Goal: Task Accomplishment & Management: Complete application form

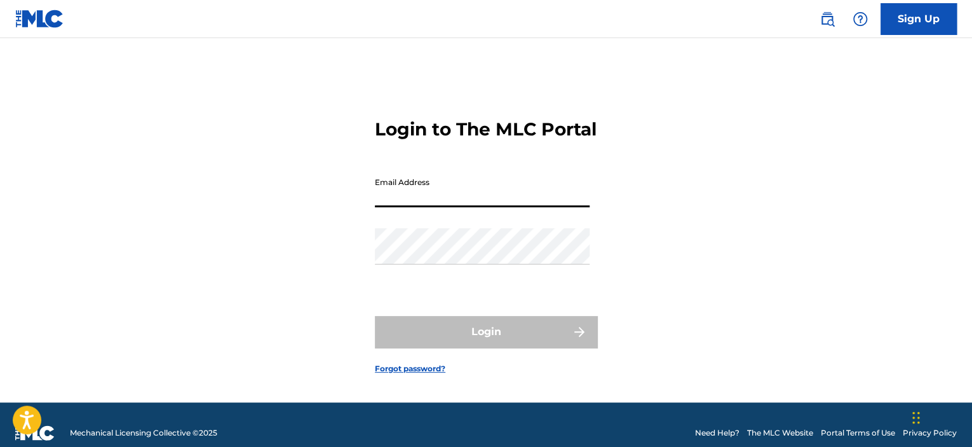
type input "[EMAIL_ADDRESS][DOMAIN_NAME]"
click at [552, 207] on input "[EMAIL_ADDRESS][DOMAIN_NAME]" at bounding box center [482, 189] width 215 height 36
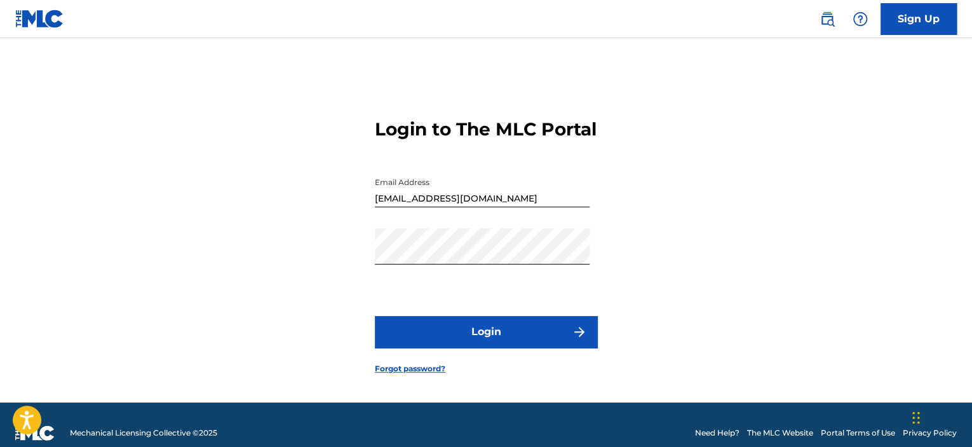
click at [516, 347] on button "Login" at bounding box center [486, 332] width 222 height 32
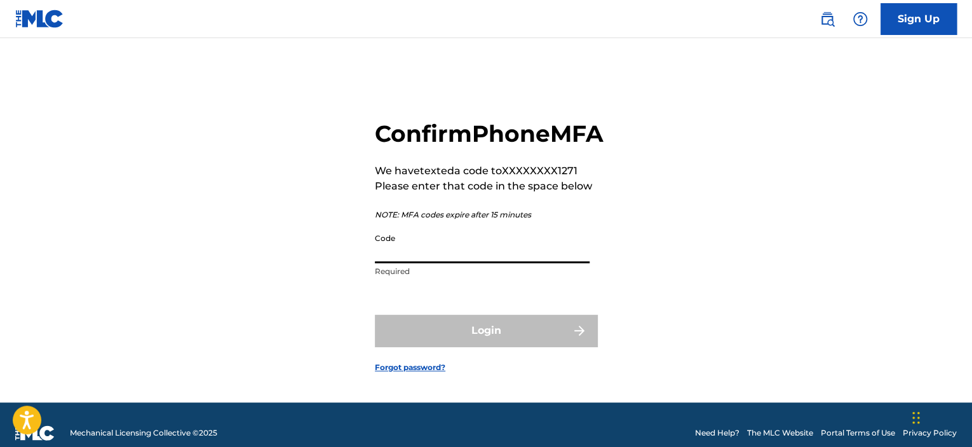
click at [515, 263] on input "Code" at bounding box center [482, 245] width 215 height 36
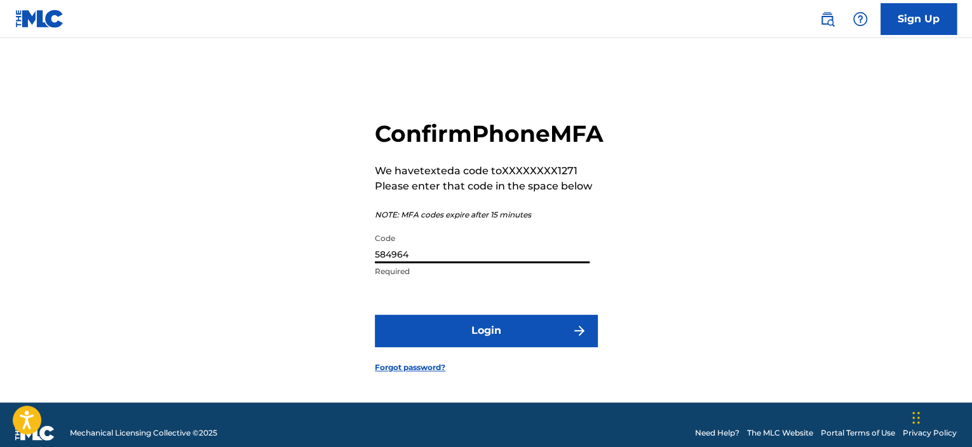
type input "584964"
click at [491, 342] on button "Login" at bounding box center [486, 330] width 222 height 32
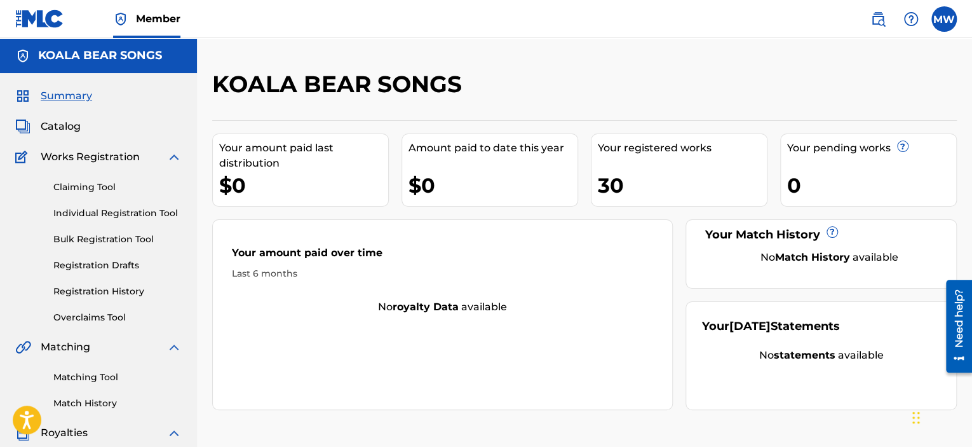
click at [152, 210] on link "Individual Registration Tool" at bounding box center [117, 212] width 128 height 13
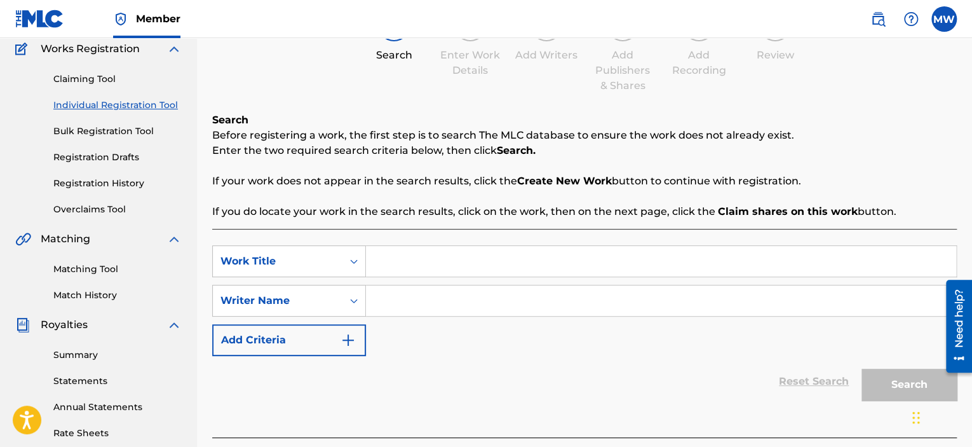
scroll to position [127, 0]
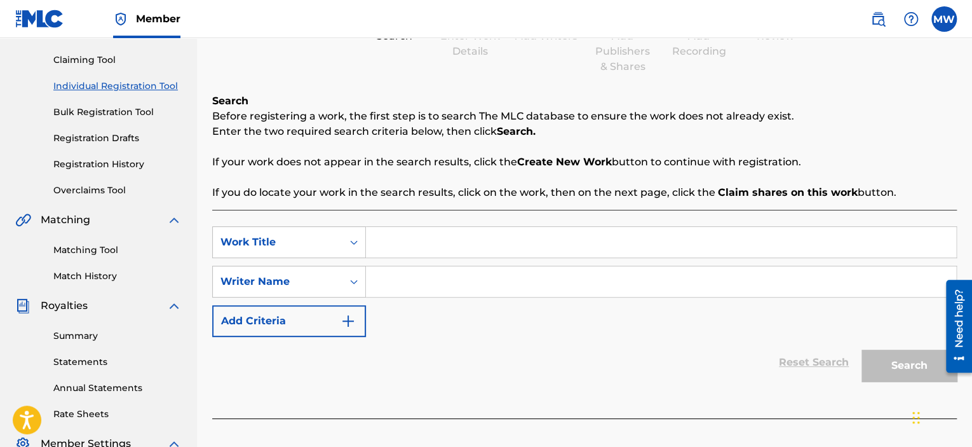
click at [483, 245] on input "Search Form" at bounding box center [661, 242] width 590 height 30
type input "EVERY SONG ON MY PLAYLIST"
click at [386, 285] on input "Search Form" at bounding box center [661, 281] width 590 height 30
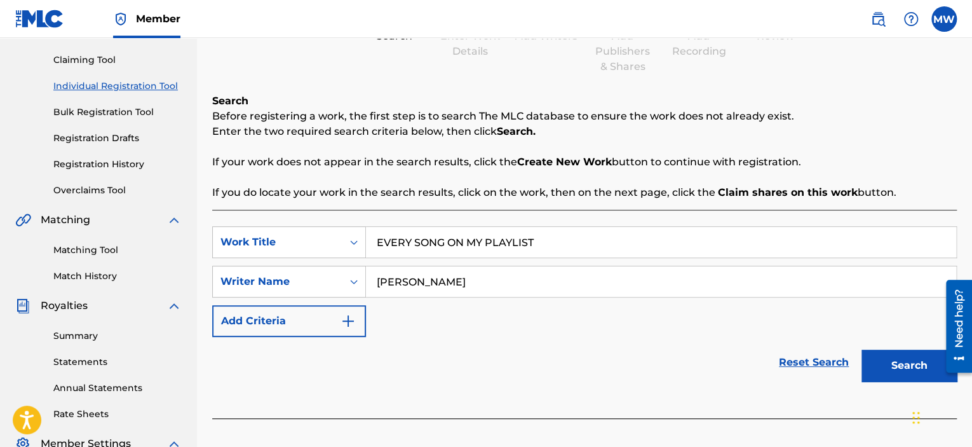
type input "[PERSON_NAME]"
click at [903, 361] on button "Search" at bounding box center [908, 365] width 95 height 32
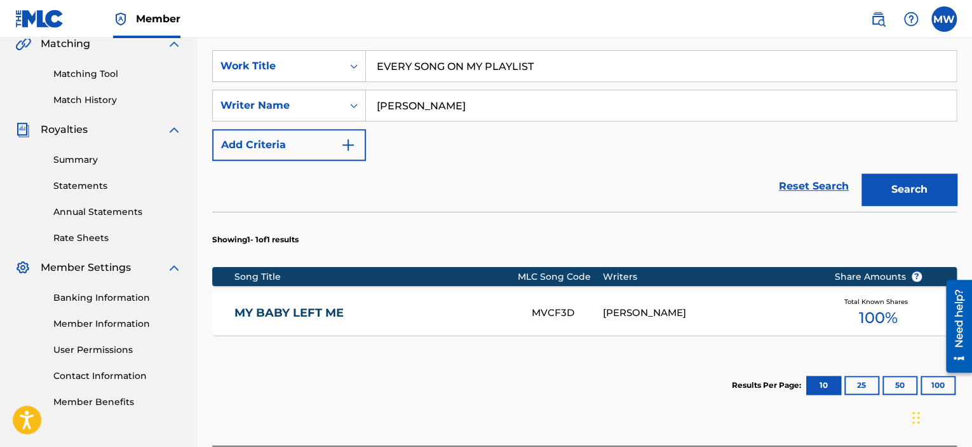
scroll to position [318, 0]
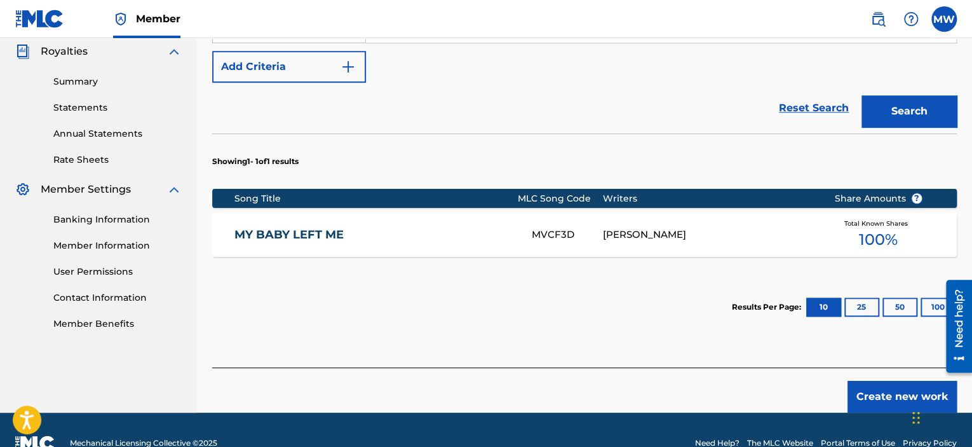
click at [889, 397] on button "Create new work" at bounding box center [901, 397] width 109 height 32
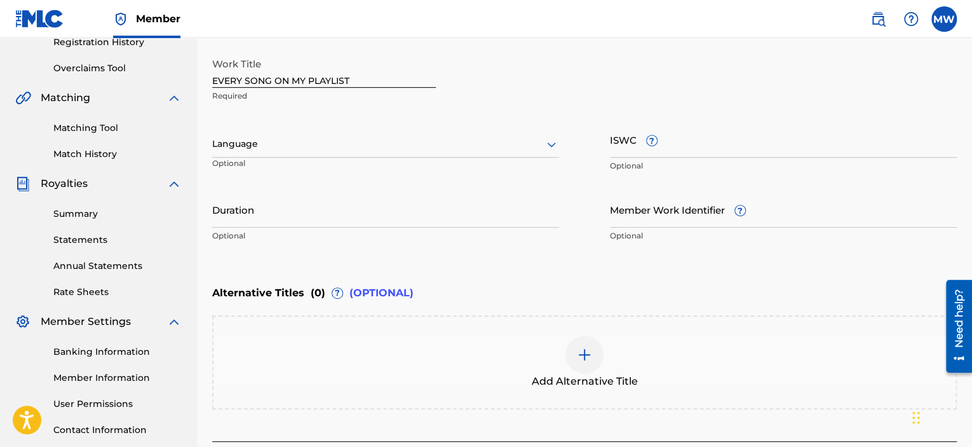
scroll to position [221, 0]
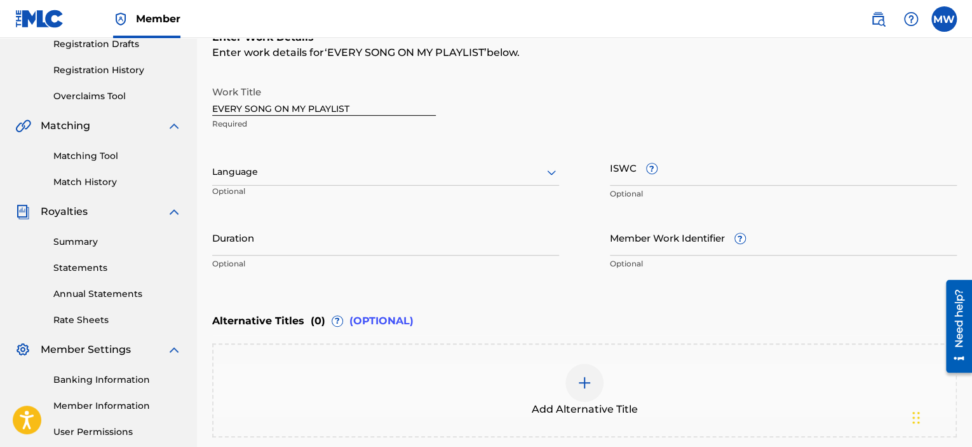
click at [480, 248] on input "Duration" at bounding box center [385, 237] width 347 height 36
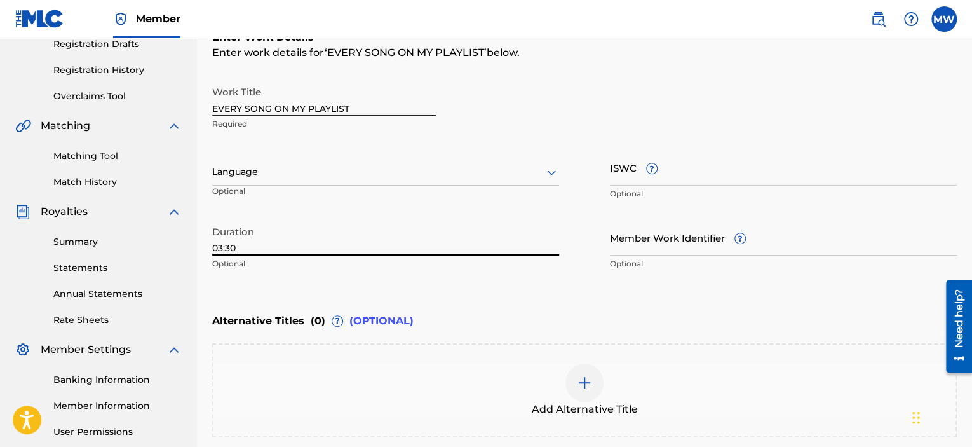
type input "03:30"
click at [534, 172] on div at bounding box center [385, 172] width 347 height 16
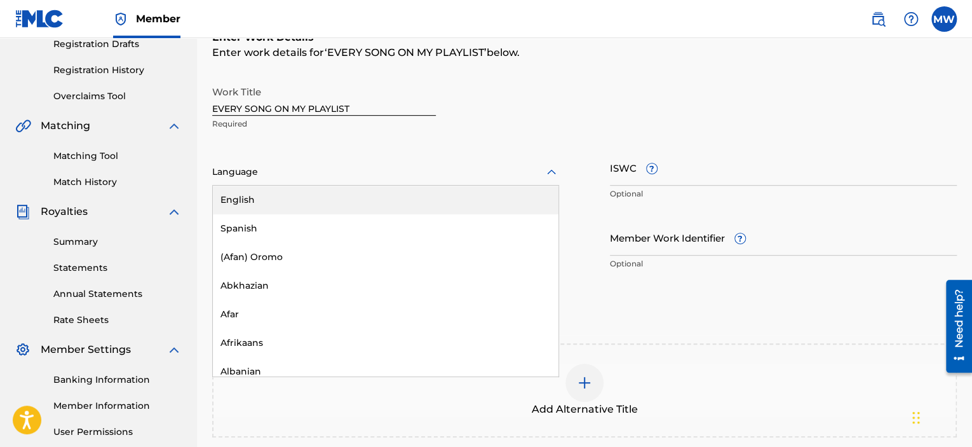
click at [502, 194] on div "English" at bounding box center [386, 199] width 346 height 29
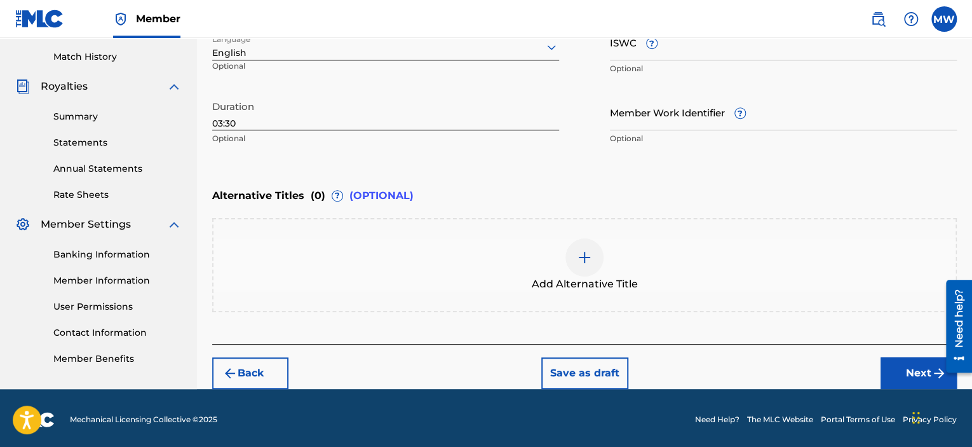
scroll to position [348, 0]
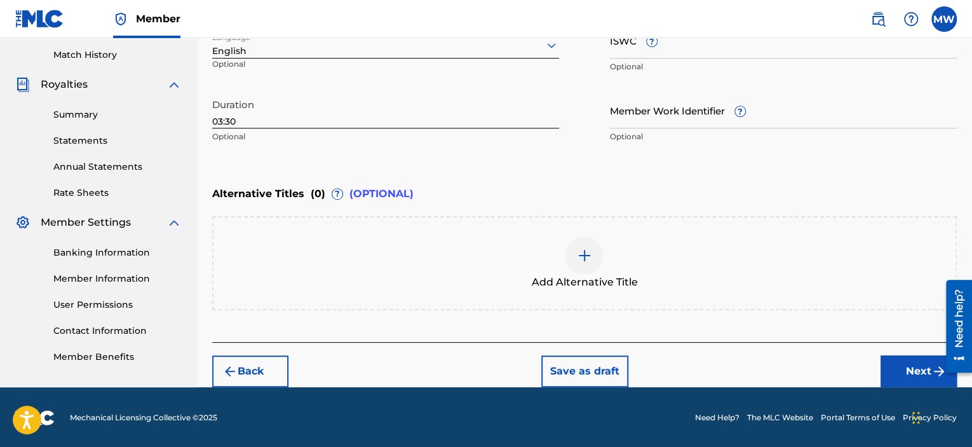
click at [897, 364] on button "Next" at bounding box center [918, 371] width 76 height 32
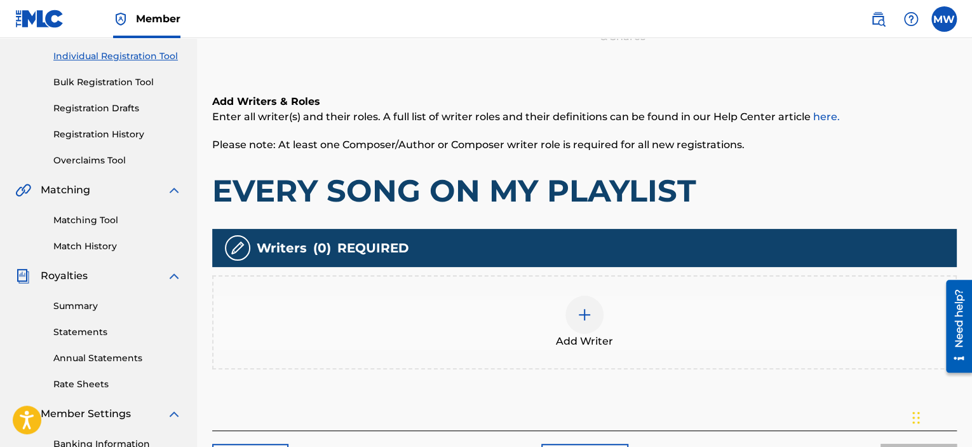
scroll to position [248, 0]
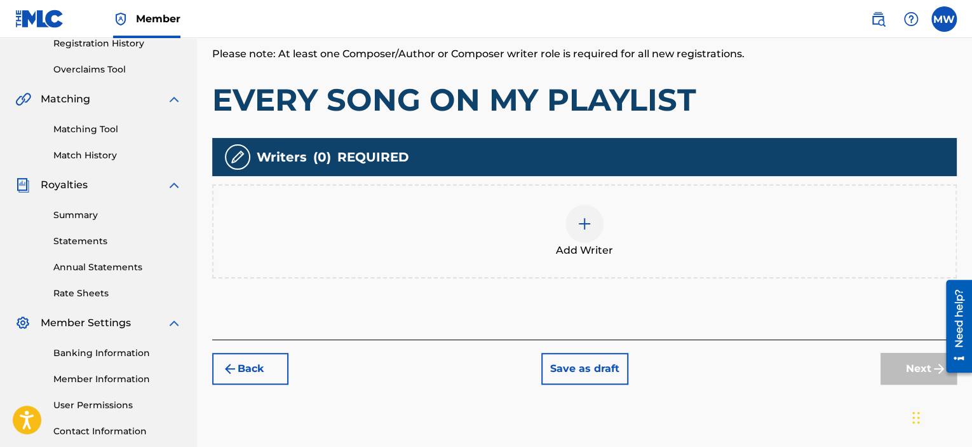
click at [581, 228] on img at bounding box center [584, 223] width 15 height 15
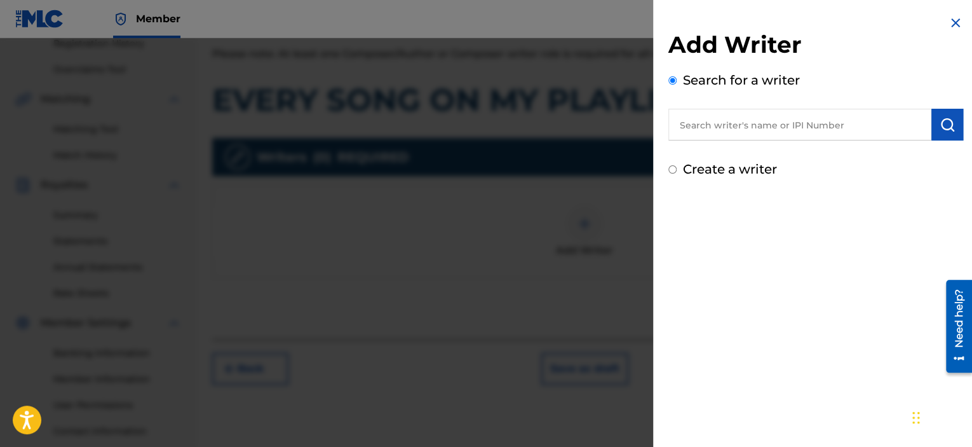
click at [734, 124] on input "text" at bounding box center [799, 125] width 263 height 32
type input "[PERSON_NAME]"
click at [943, 123] on img "submit" at bounding box center [947, 124] width 15 height 15
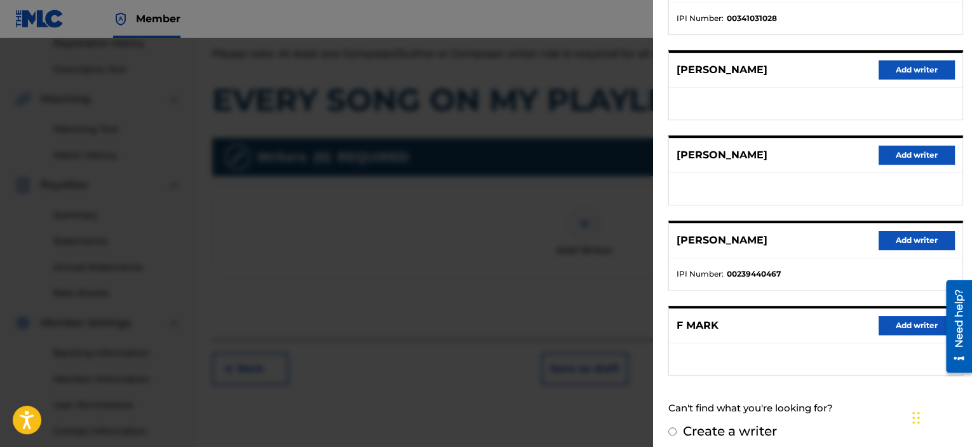
scroll to position [210, 0]
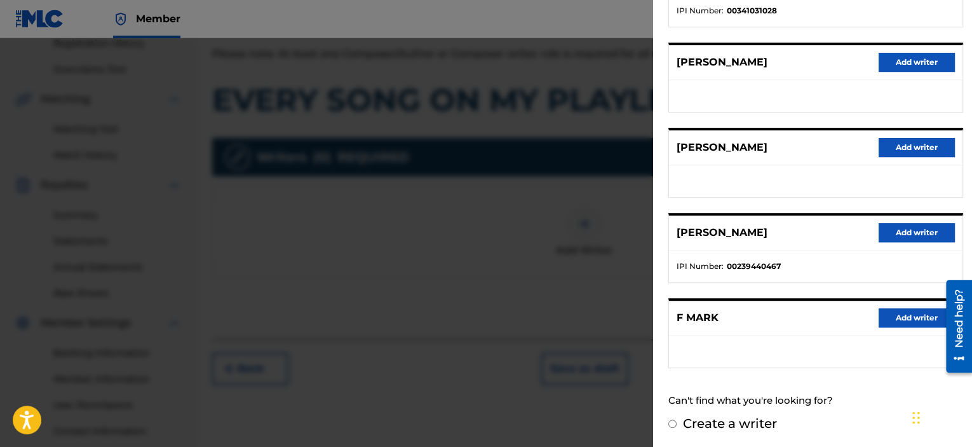
click at [890, 229] on button "Add writer" at bounding box center [917, 232] width 76 height 19
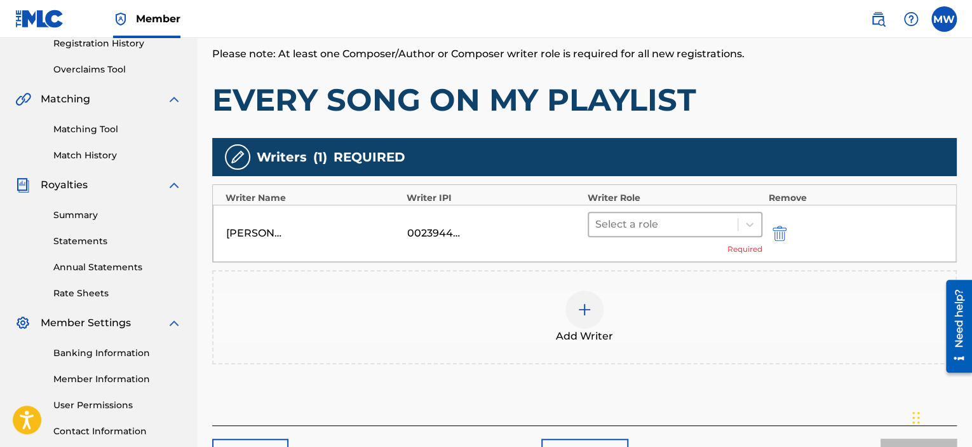
click at [677, 224] on div at bounding box center [663, 224] width 136 height 18
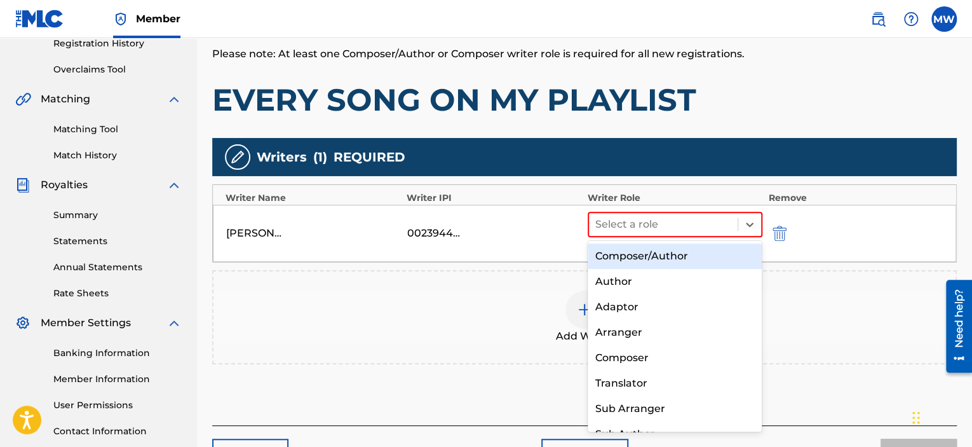
click at [668, 253] on div "Composer/Author" at bounding box center [675, 255] width 175 height 25
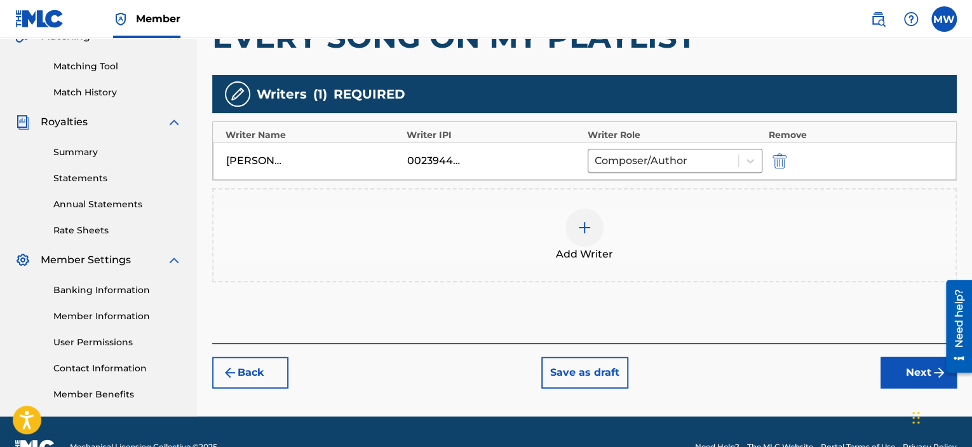
scroll to position [311, 0]
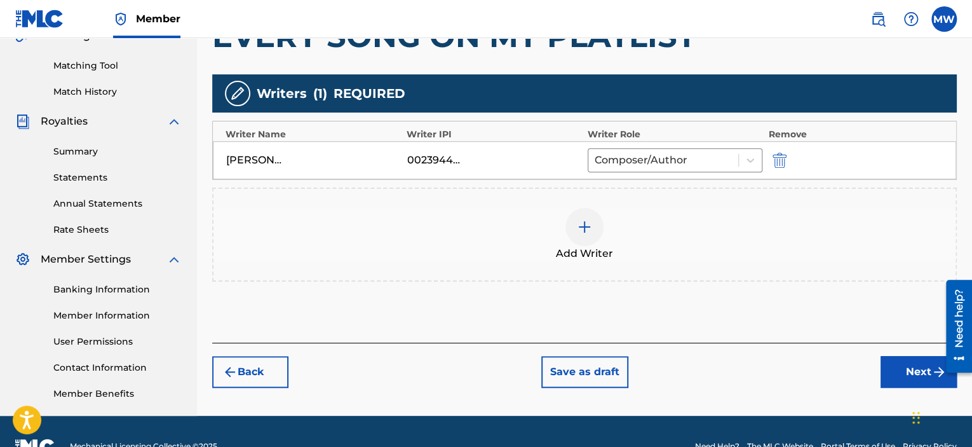
click at [901, 367] on button "Next" at bounding box center [918, 372] width 76 height 32
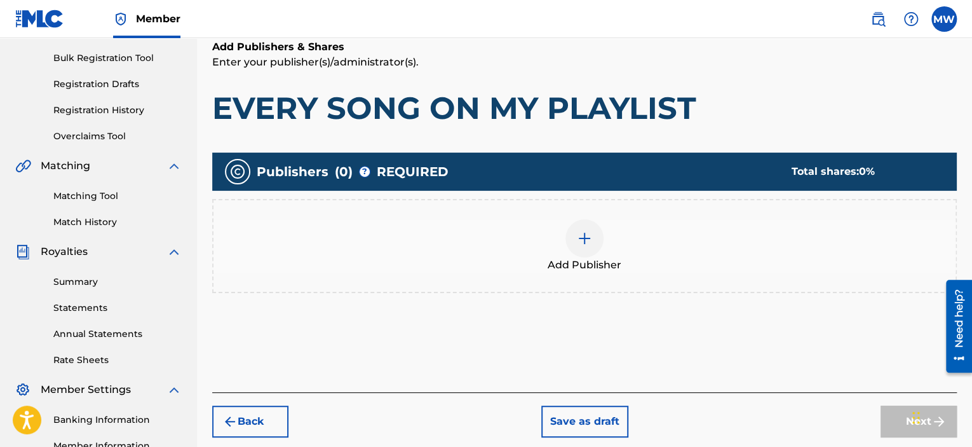
scroll to position [184, 0]
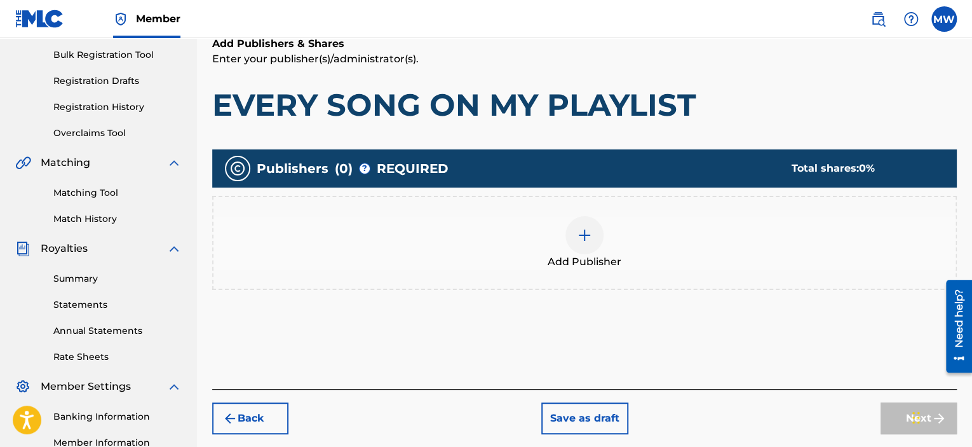
click at [591, 233] on img at bounding box center [584, 234] width 15 height 15
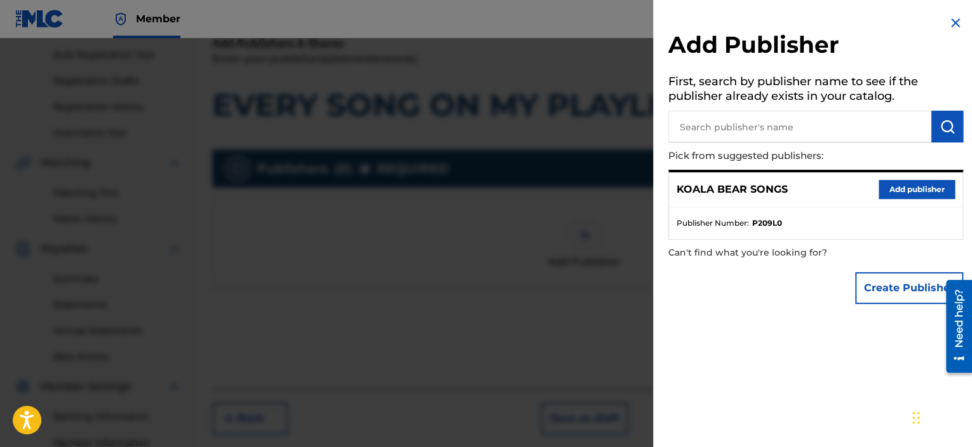
click at [893, 193] on button "Add publisher" at bounding box center [917, 189] width 76 height 19
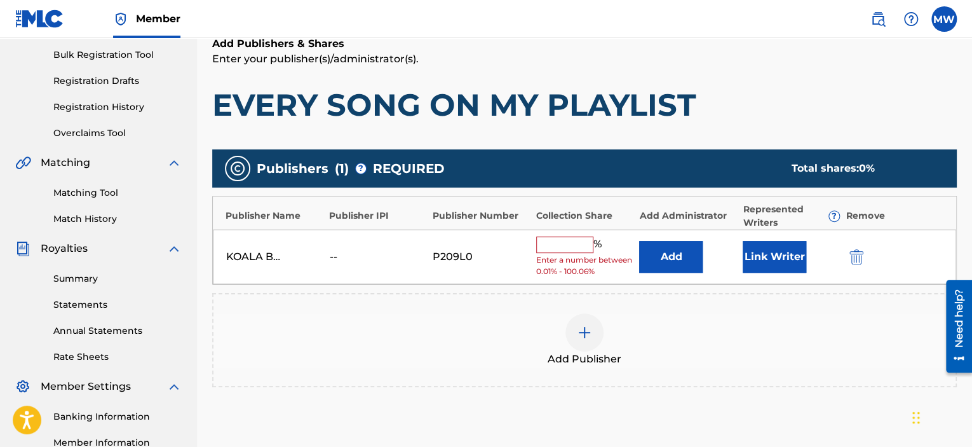
click at [565, 242] on input "text" at bounding box center [564, 244] width 57 height 17
type input "100"
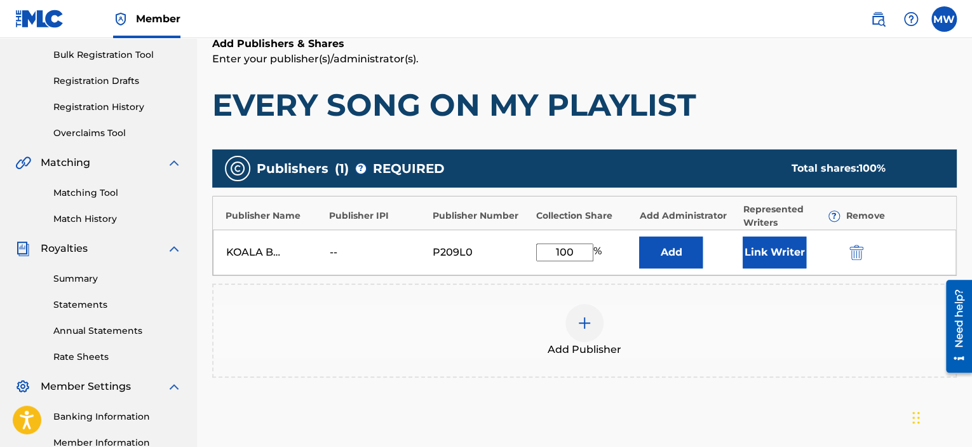
click at [775, 250] on button "Link Writer" at bounding box center [775, 252] width 64 height 32
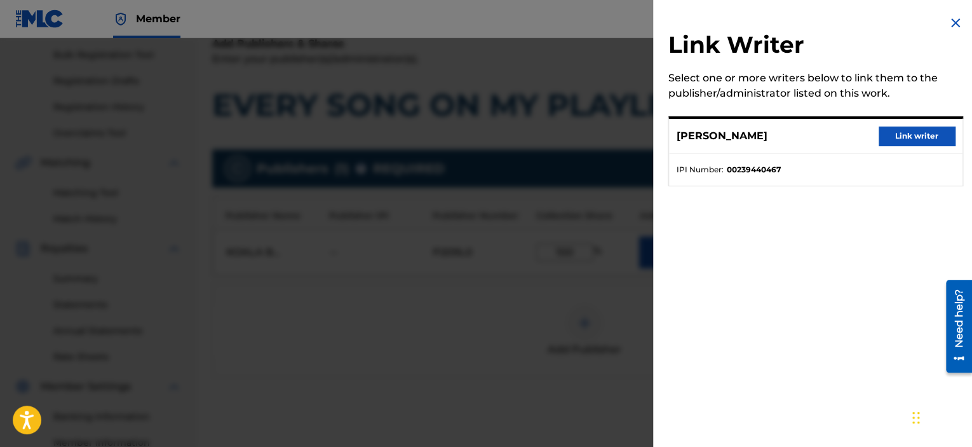
click at [902, 140] on button "Link writer" at bounding box center [917, 135] width 76 height 19
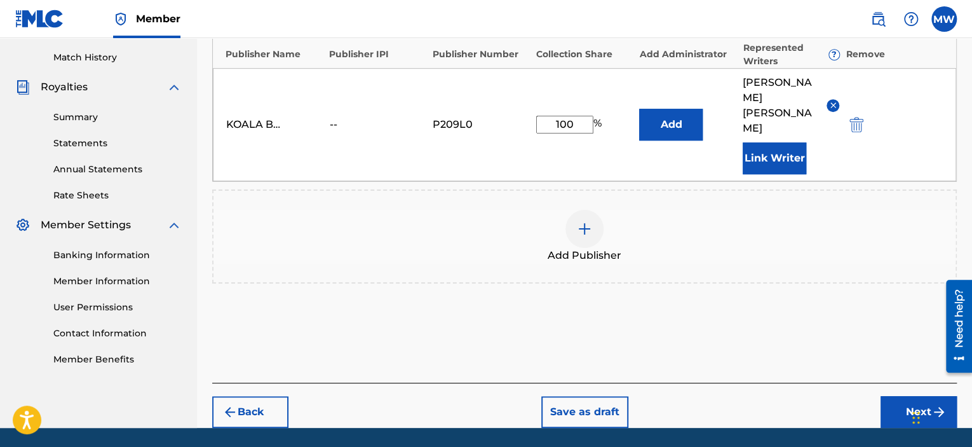
scroll to position [356, 0]
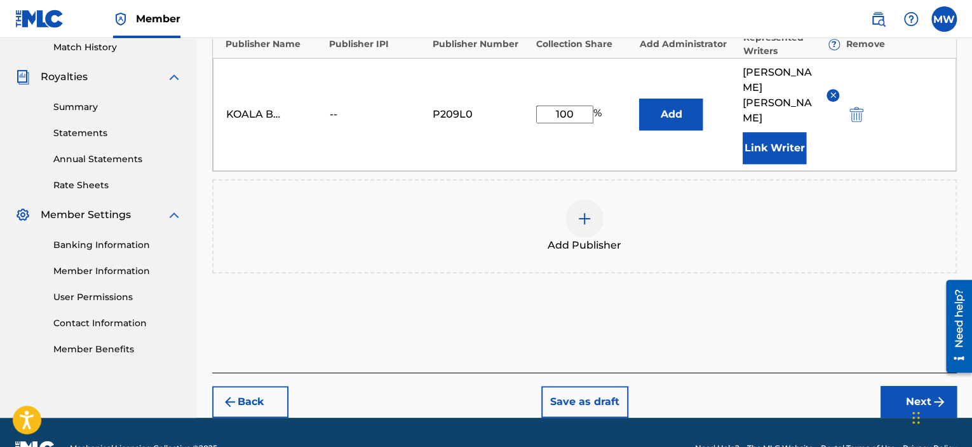
click at [889, 386] on button "Next" at bounding box center [918, 402] width 76 height 32
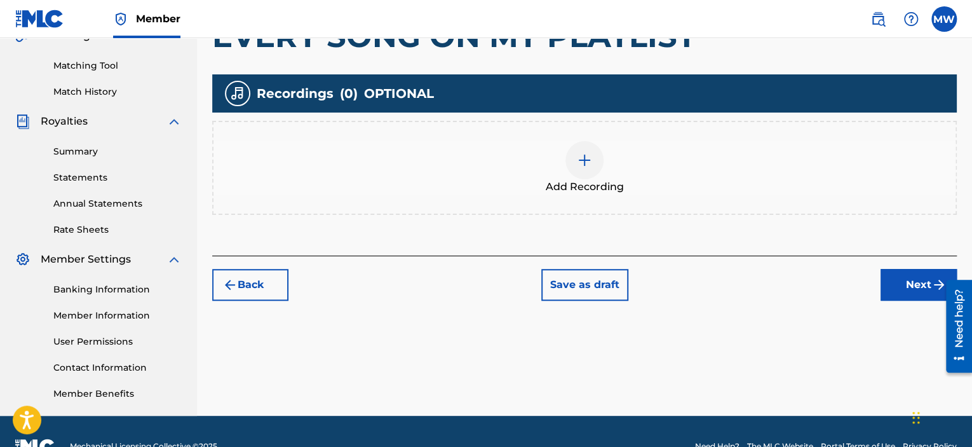
click at [910, 273] on button "Next" at bounding box center [918, 285] width 76 height 32
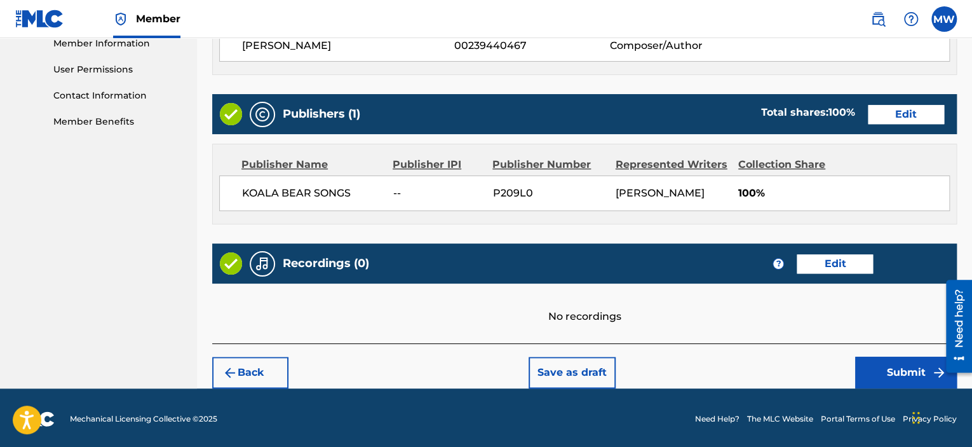
scroll to position [584, 0]
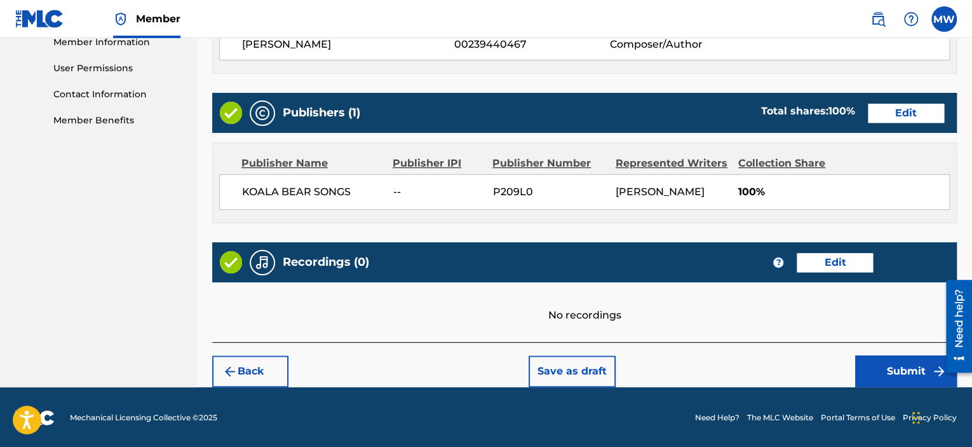
click at [891, 368] on button "Submit" at bounding box center [906, 371] width 102 height 32
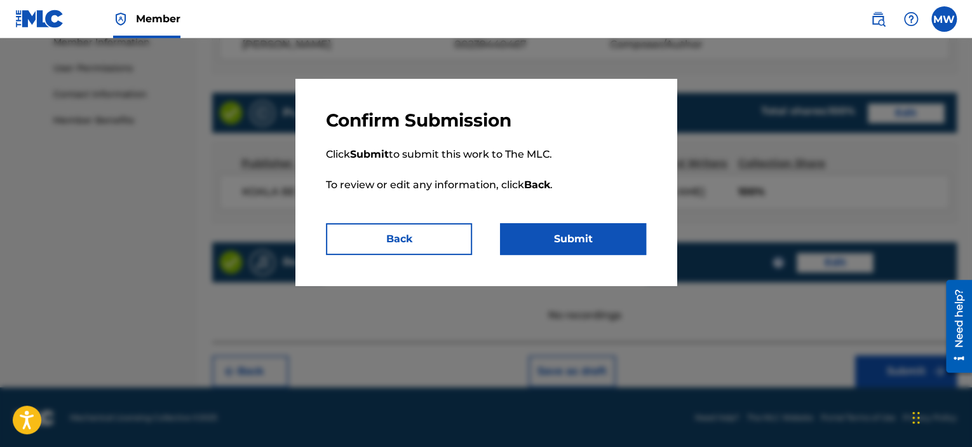
click at [594, 243] on button "Submit" at bounding box center [573, 239] width 146 height 32
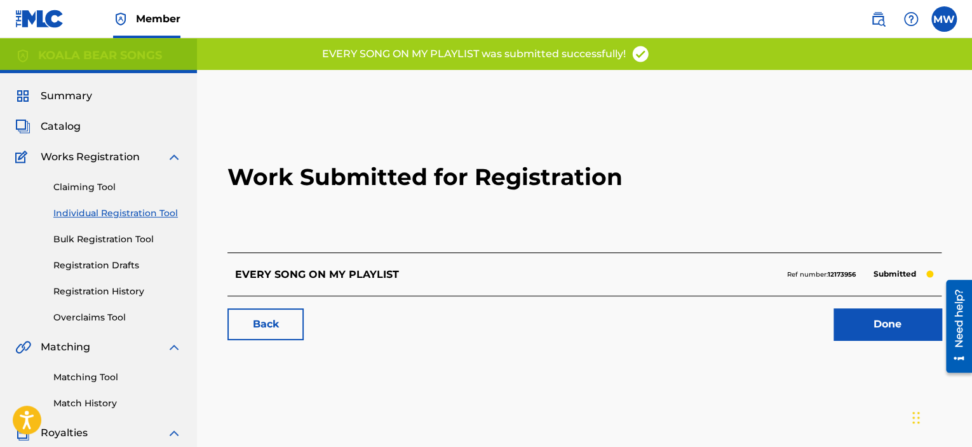
click at [872, 315] on link "Done" at bounding box center [887, 324] width 108 height 32
